Goal: Task Accomplishment & Management: Manage account settings

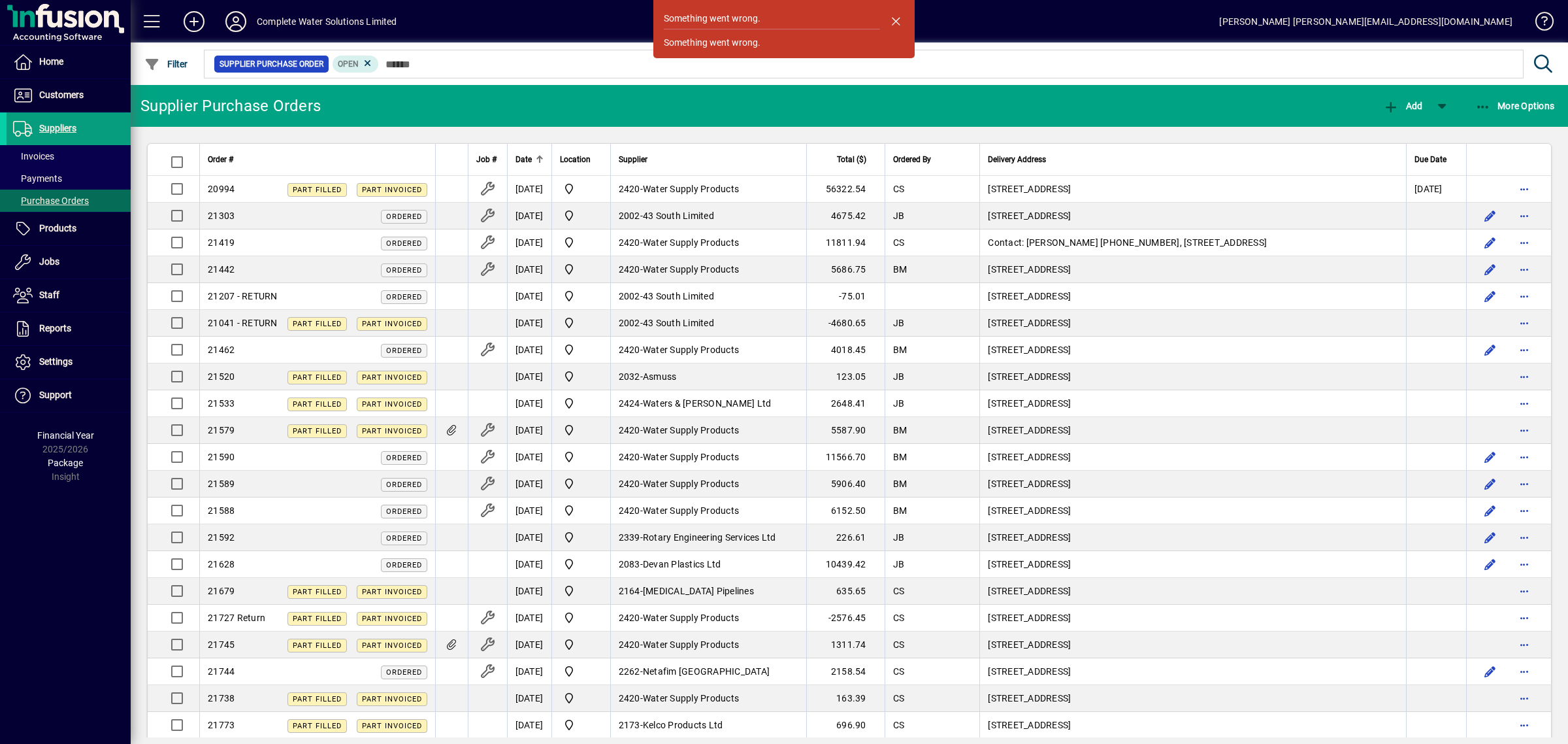
click at [239, 19] on icon at bounding box center [235, 21] width 26 height 21
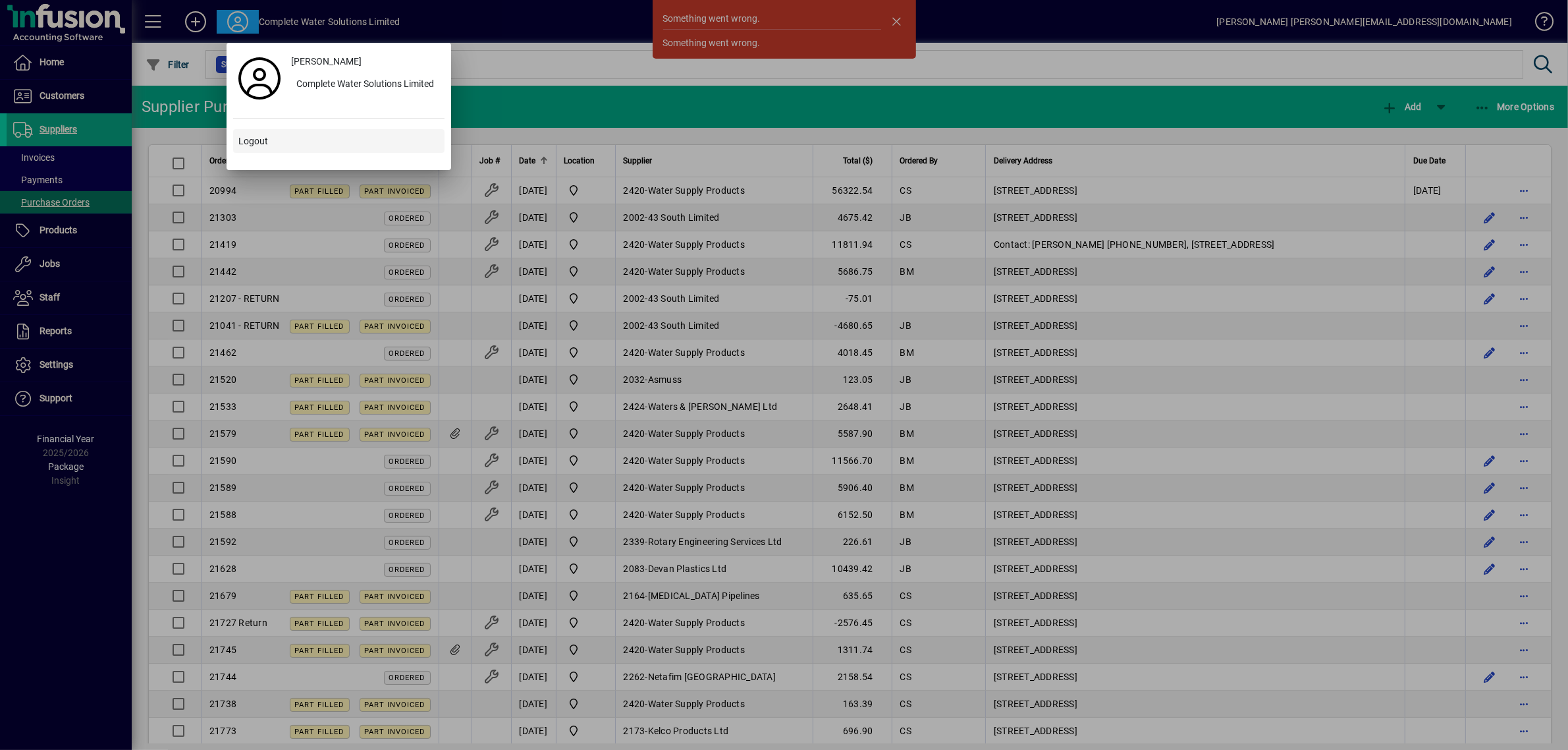
click at [245, 139] on span "Logout" at bounding box center [253, 141] width 29 height 14
